Goal: Transaction & Acquisition: Download file/media

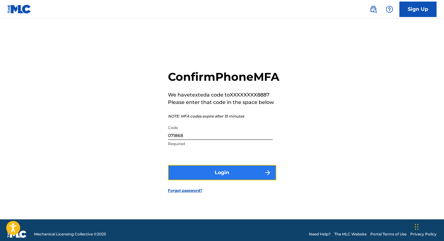
click at [239, 180] on button "Login" at bounding box center [222, 172] width 108 height 15
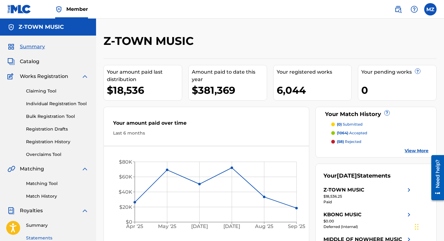
click at [49, 237] on link "Statements" at bounding box center [57, 238] width 63 height 7
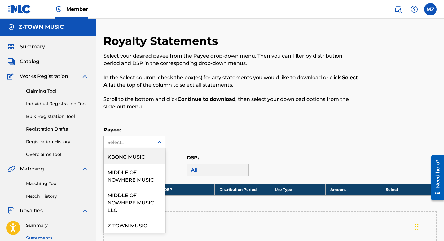
click at [145, 141] on div "Select..." at bounding box center [128, 142] width 42 height 7
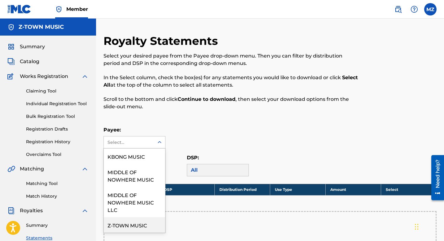
click at [143, 220] on div "Z-TOWN MUSIC" at bounding box center [134, 224] width 61 height 15
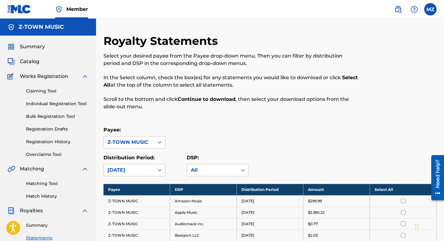
click at [155, 168] on div "[DATE]" at bounding box center [134, 170] width 62 height 12
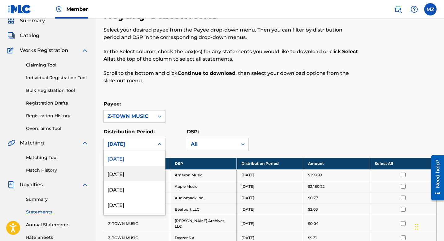
scroll to position [28, 0]
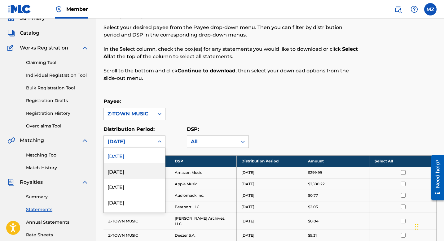
click at [154, 171] on div "[DATE]" at bounding box center [134, 170] width 61 height 15
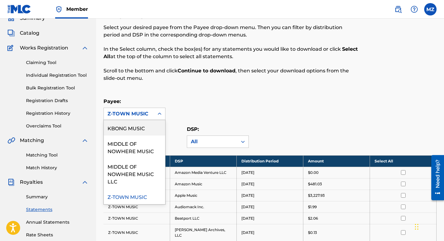
click at [146, 111] on div "Z-TOWN MUSIC" at bounding box center [128, 113] width 43 height 7
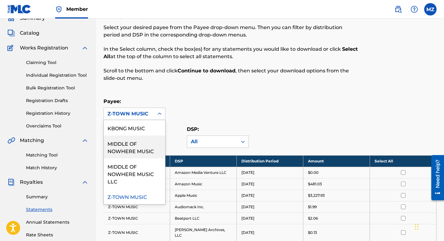
click at [154, 146] on div "MIDDLE OF NOWHERE MUSIC" at bounding box center [134, 147] width 61 height 23
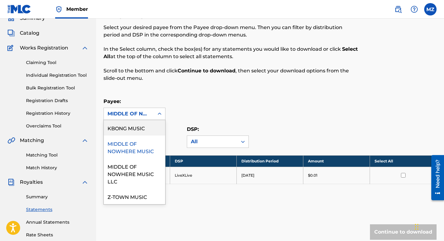
click at [144, 115] on div "MIDDLE OF NOWHERE MUSIC" at bounding box center [128, 113] width 43 height 7
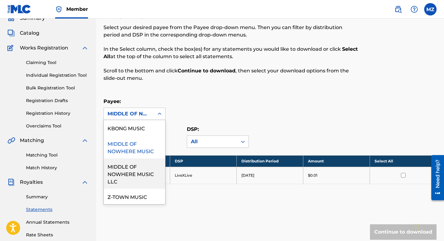
click at [144, 165] on div "MIDDLE OF NOWHERE MUSIC LLC" at bounding box center [134, 174] width 61 height 30
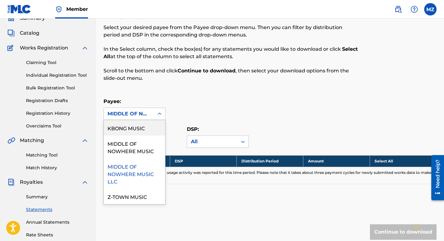
click at [145, 113] on div "MIDDLE OF NOWHERE MUSIC LLC" at bounding box center [128, 113] width 43 height 7
click at [144, 128] on div "KBONG MUSIC" at bounding box center [134, 127] width 61 height 15
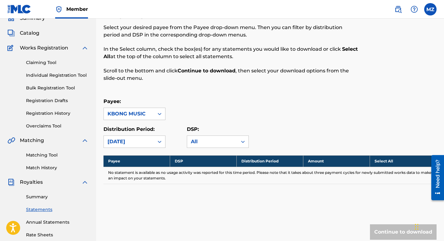
click at [145, 115] on div "KBONG MUSIC" at bounding box center [128, 113] width 43 height 7
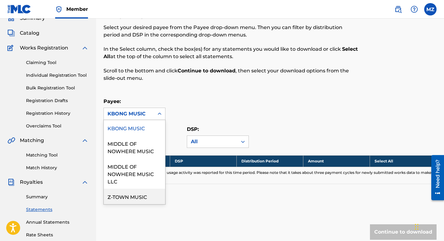
click at [147, 191] on div "Z-TOWN MUSIC" at bounding box center [134, 196] width 61 height 15
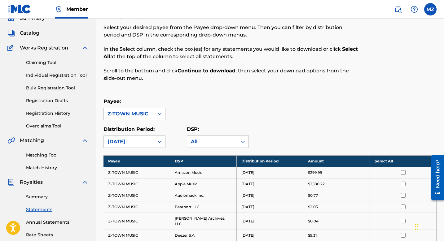
click at [395, 159] on th "Select All" at bounding box center [403, 160] width 67 height 11
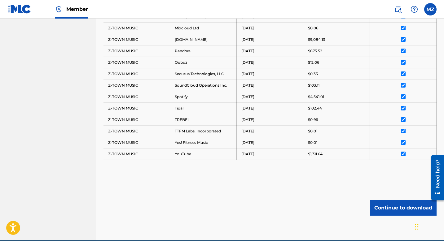
scroll to position [351, 0]
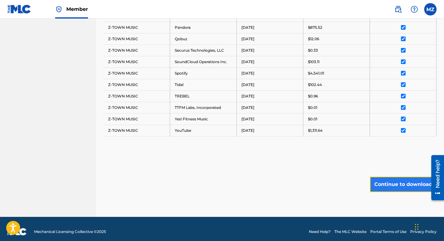
click at [384, 177] on button "Continue to download" at bounding box center [403, 184] width 67 height 15
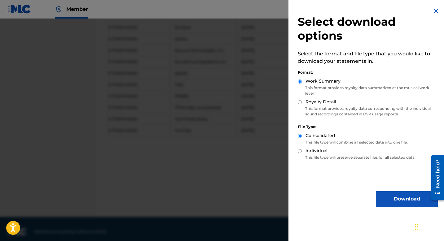
click at [318, 101] on label "Royalty Detail" at bounding box center [320, 102] width 31 height 7
click at [302, 101] on input "Royalty Detail" at bounding box center [300, 102] width 4 height 4
radio input "true"
click at [401, 201] on button "Download" at bounding box center [407, 198] width 62 height 15
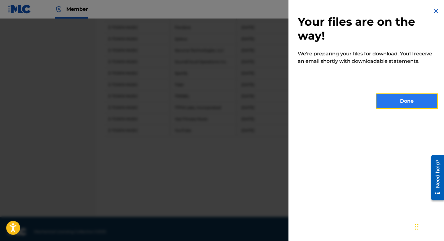
click at [403, 101] on button "Done" at bounding box center [407, 101] width 62 height 15
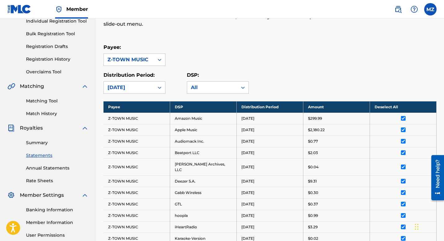
scroll to position [69, 0]
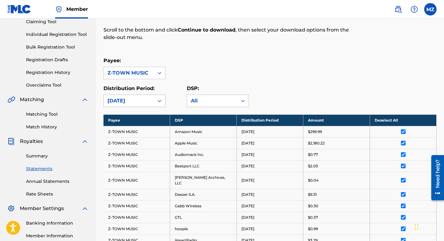
click at [138, 105] on div "[DATE]" at bounding box center [129, 101] width 50 height 12
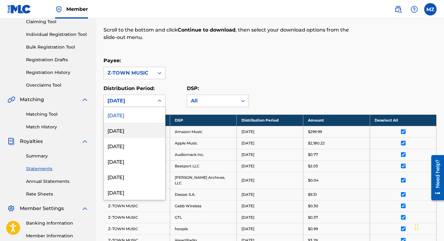
click at [136, 130] on div "[DATE]" at bounding box center [134, 130] width 61 height 15
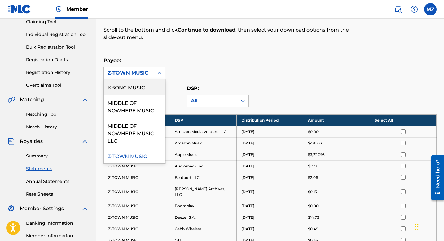
click at [124, 71] on div "Z-TOWN MUSIC" at bounding box center [128, 72] width 43 height 7
click at [128, 84] on div "KBONG MUSIC" at bounding box center [134, 86] width 61 height 15
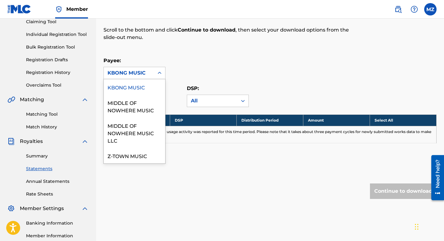
click at [129, 73] on div "KBONG MUSIC" at bounding box center [128, 72] width 43 height 7
click at [189, 73] on div "Payee: option KBONG MUSIC, selected. KBONG MUSIC, 1 of 4. 4 results available. …" at bounding box center [269, 68] width 333 height 22
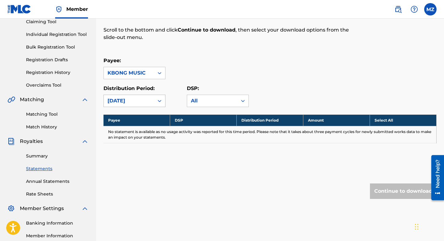
click at [143, 96] on div "[DATE]" at bounding box center [129, 101] width 50 height 12
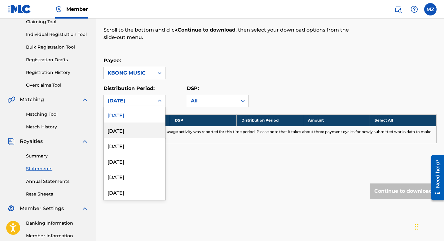
click at [139, 127] on div "[DATE]" at bounding box center [134, 130] width 61 height 15
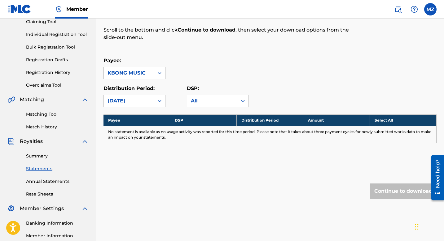
click at [155, 72] on div at bounding box center [159, 72] width 11 height 11
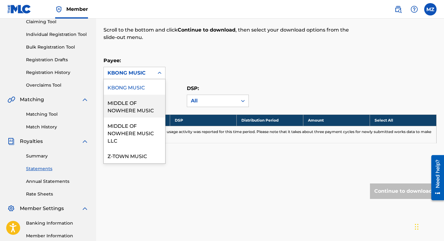
click at [149, 104] on div "MIDDLE OF NOWHERE MUSIC" at bounding box center [134, 106] width 61 height 23
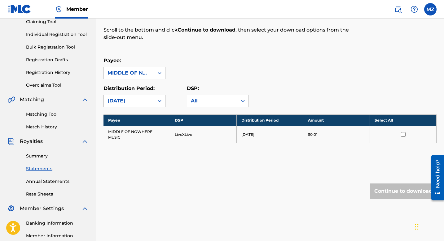
click at [155, 102] on div at bounding box center [159, 100] width 11 height 11
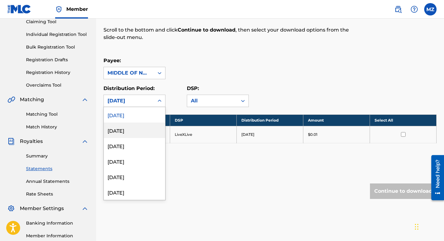
click at [147, 130] on div "[DATE]" at bounding box center [134, 130] width 61 height 15
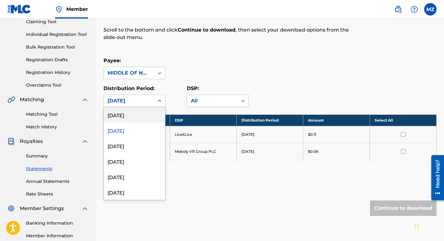
click at [139, 99] on div "[DATE]" at bounding box center [128, 100] width 43 height 7
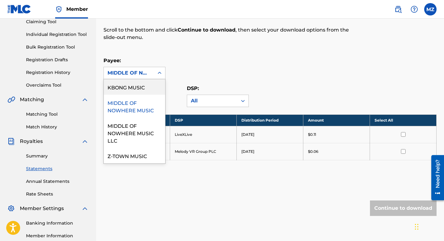
click at [144, 76] on div "MIDDLE OF NOWHERE MUSIC" at bounding box center [128, 72] width 43 height 7
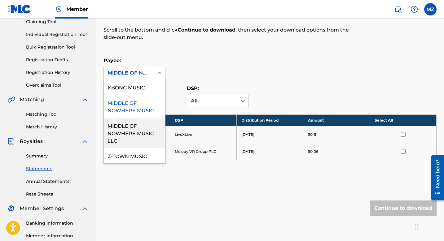
click at [138, 127] on div "MIDDLE OF NOWHERE MUSIC LLC" at bounding box center [134, 133] width 61 height 30
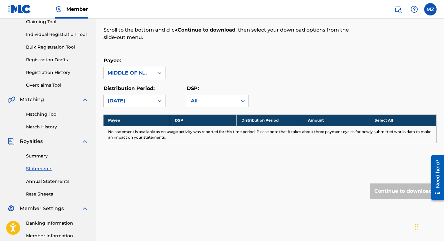
click at [141, 99] on div "[DATE]" at bounding box center [128, 100] width 43 height 7
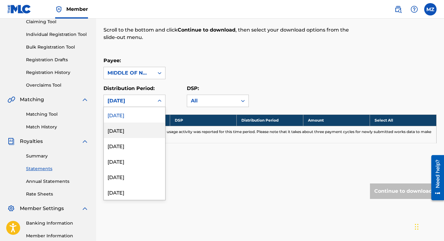
click at [138, 127] on div "[DATE]" at bounding box center [134, 130] width 61 height 15
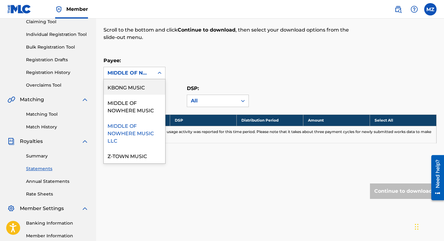
click at [139, 70] on div "MIDDLE OF NOWHERE MUSIC LLC" at bounding box center [128, 72] width 43 height 7
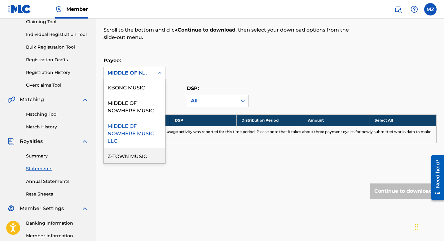
click at [138, 156] on div "Z-TOWN MUSIC" at bounding box center [134, 155] width 61 height 15
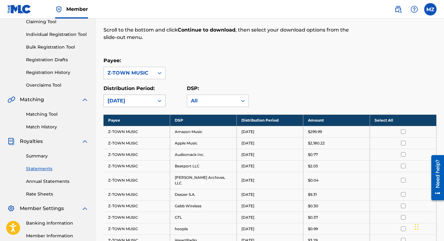
click at [139, 102] on div "[DATE]" at bounding box center [128, 100] width 43 height 7
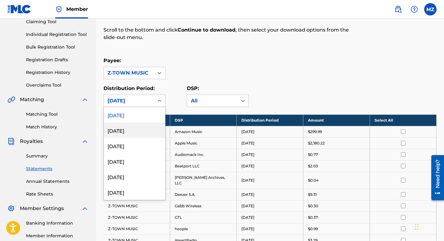
click at [141, 128] on div "[DATE]" at bounding box center [134, 130] width 61 height 15
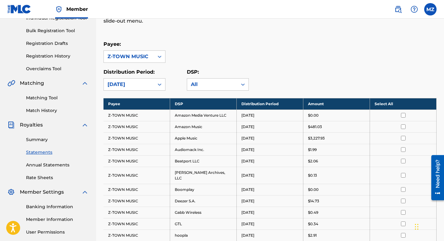
scroll to position [83, 0]
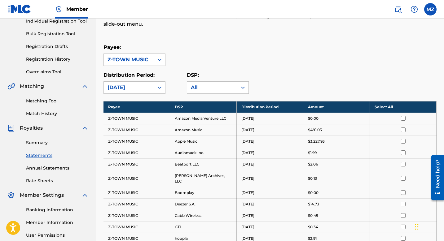
click at [394, 106] on th "Select All" at bounding box center [403, 106] width 67 height 11
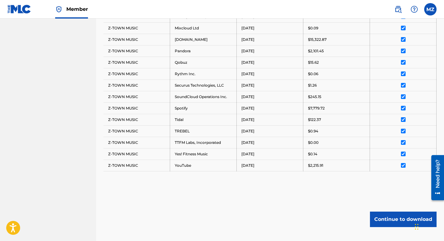
scroll to position [397, 0]
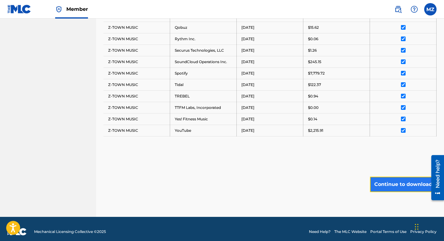
click at [403, 182] on button "Continue to download" at bounding box center [403, 184] width 67 height 15
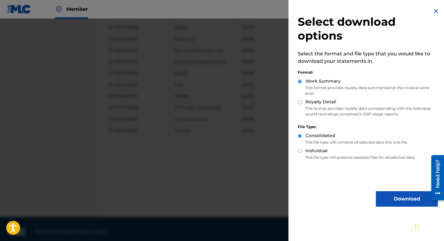
click at [319, 110] on p "This format provides royalty data corresponding with the individual sound recor…" at bounding box center [368, 111] width 140 height 11
click at [317, 101] on label "Royalty Detail" at bounding box center [320, 102] width 31 height 7
click at [302, 101] on input "Royalty Detail" at bounding box center [300, 102] width 4 height 4
radio input "true"
click at [389, 197] on button "Download" at bounding box center [407, 198] width 62 height 15
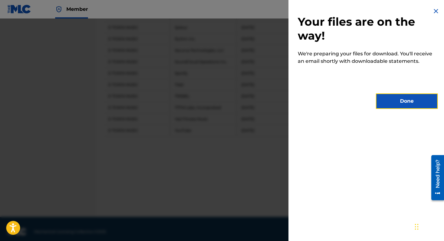
click at [397, 102] on button "Done" at bounding box center [407, 101] width 62 height 15
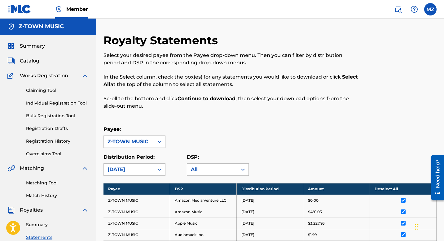
scroll to position [0, 0]
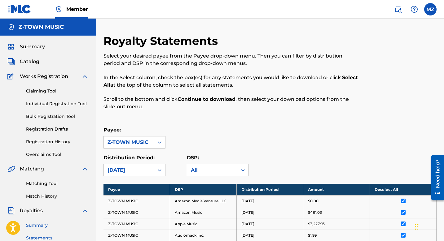
click at [43, 226] on link "Summary" at bounding box center [57, 225] width 63 height 7
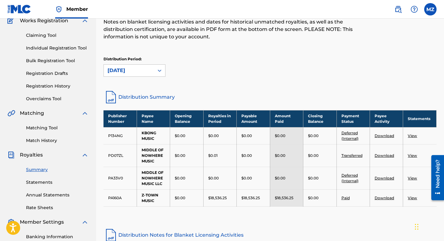
scroll to position [74, 0]
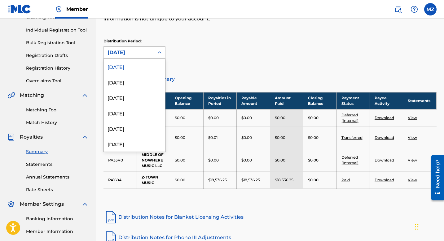
click at [154, 53] on div at bounding box center [159, 52] width 11 height 11
click at [148, 78] on div "[DATE]" at bounding box center [134, 81] width 61 height 15
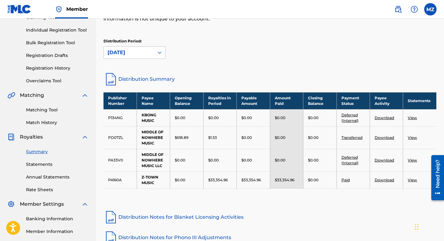
click at [418, 182] on td "View" at bounding box center [419, 180] width 33 height 17
click at [415, 181] on link "View" at bounding box center [411, 180] width 9 height 5
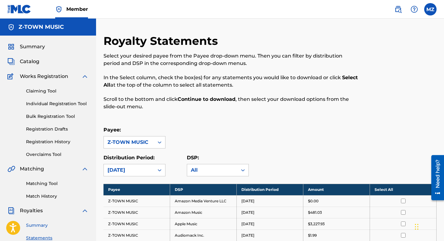
click at [40, 222] on link "Summary" at bounding box center [57, 225] width 63 height 7
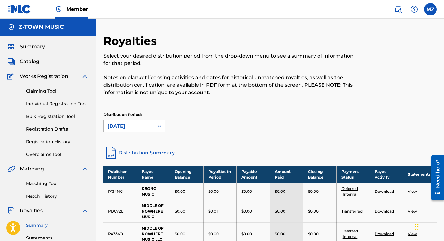
click at [135, 126] on div "[DATE]" at bounding box center [128, 126] width 43 height 7
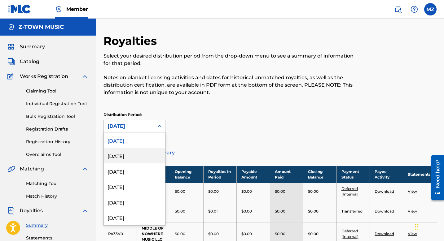
click at [133, 154] on div "[DATE]" at bounding box center [134, 155] width 61 height 15
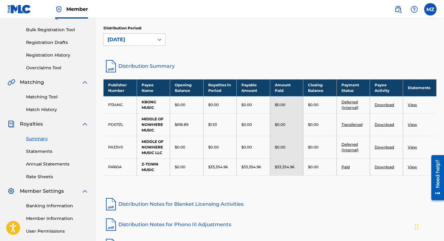
scroll to position [92, 0]
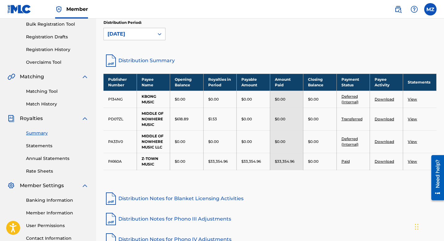
click at [384, 162] on link "Download" at bounding box center [384, 161] width 20 height 5
